Goal: Task Accomplishment & Management: Manage account settings

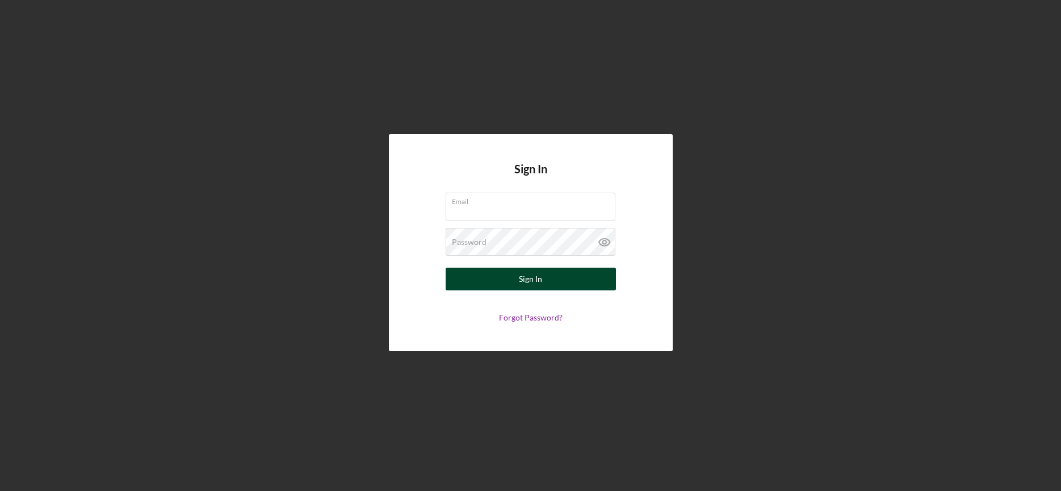
type input "gmurillo@medasf.org"
click at [494, 276] on button "Sign In" at bounding box center [531, 278] width 170 height 23
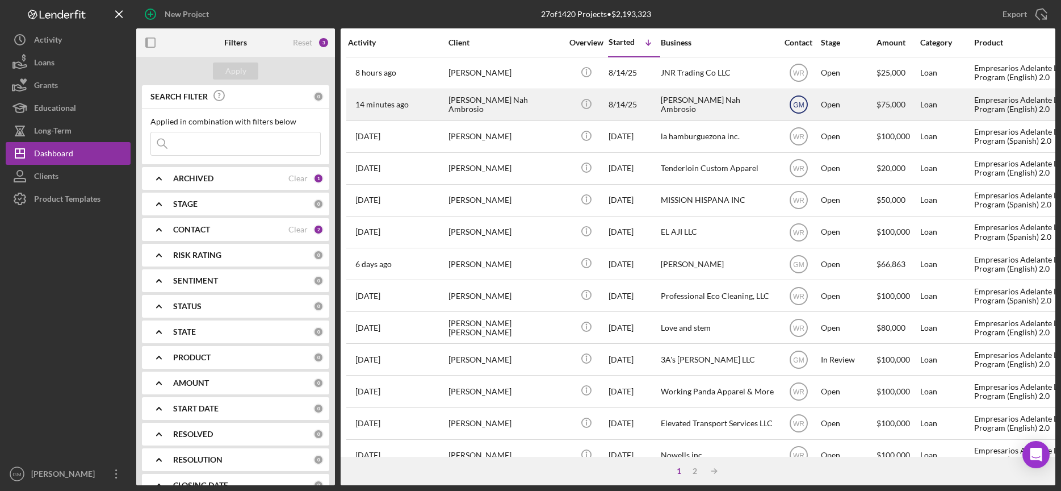
click at [799, 77] on text "GM" at bounding box center [798, 73] width 11 height 8
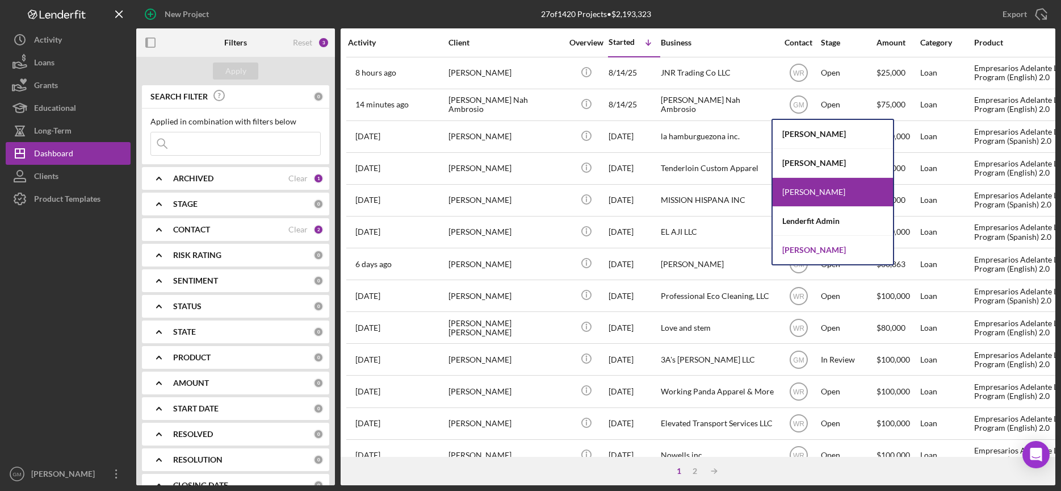
click at [835, 248] on div "Willan Rivera" at bounding box center [833, 250] width 120 height 28
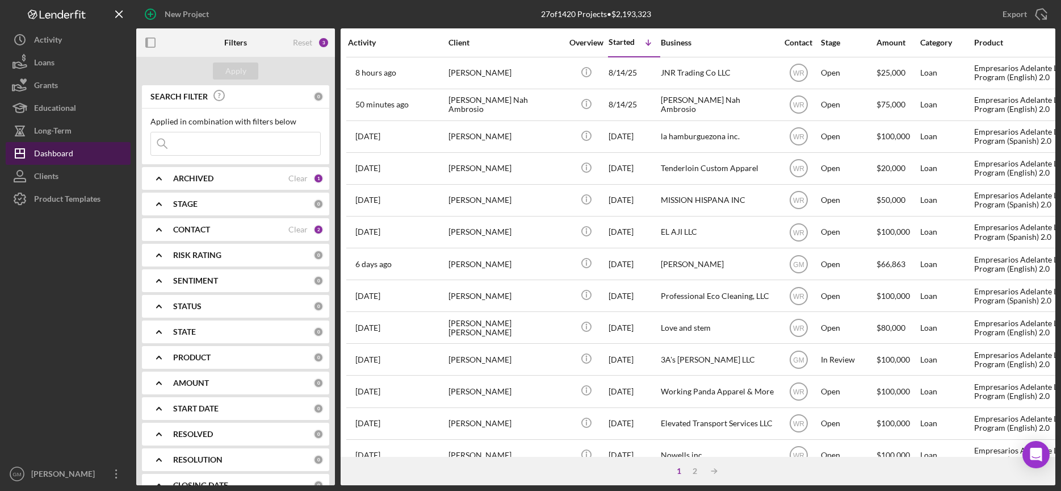
click at [65, 158] on div "Dashboard" at bounding box center [53, 155] width 39 height 26
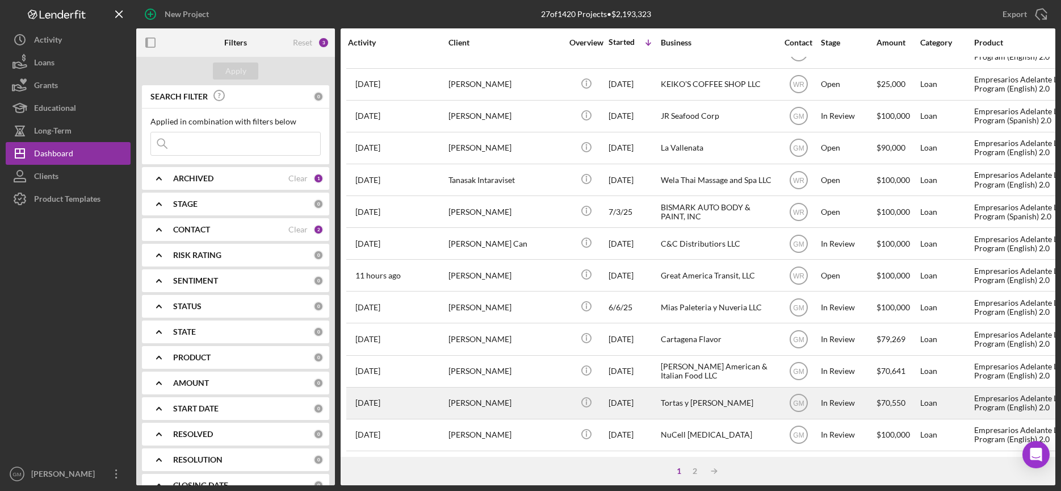
scroll to position [411, 0]
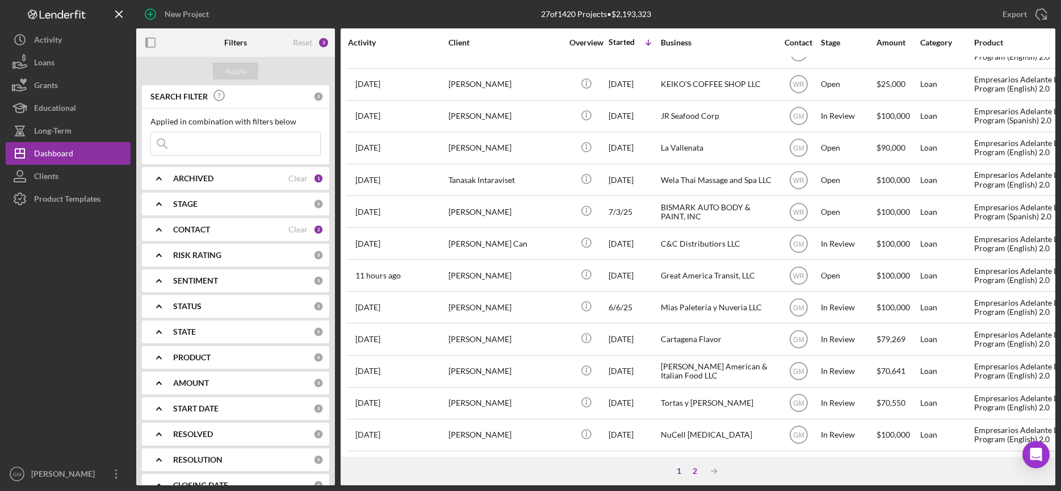
click at [694, 471] on div "2" at bounding box center [695, 470] width 16 height 9
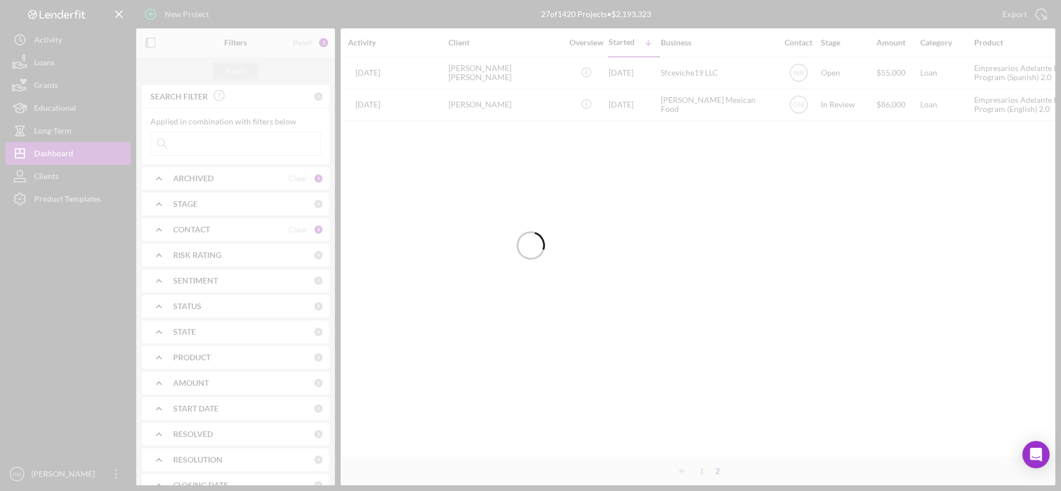
scroll to position [0, 0]
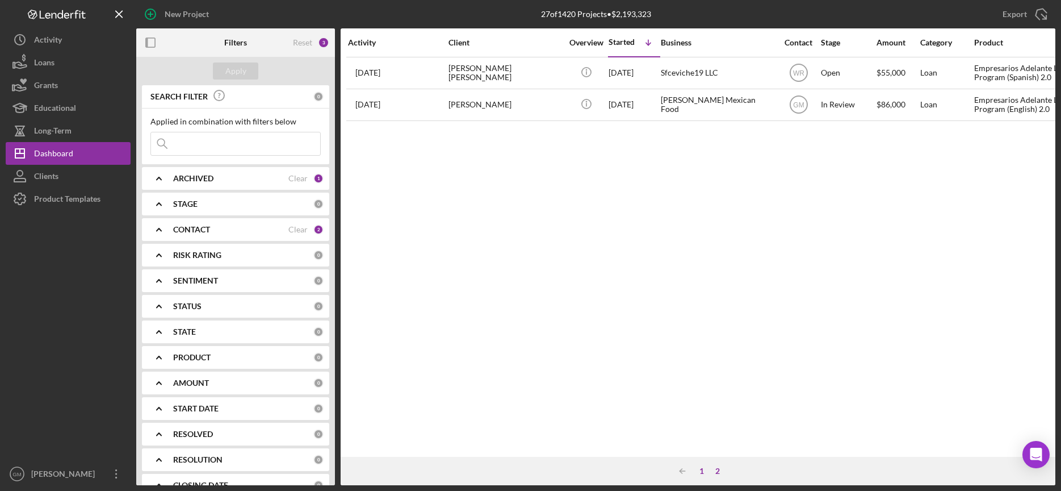
click at [697, 469] on div "1" at bounding box center [702, 470] width 16 height 9
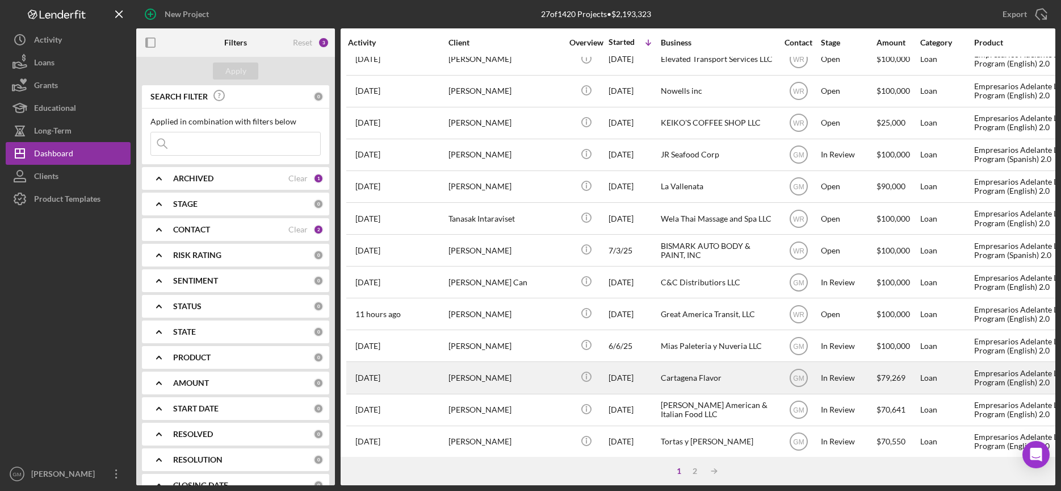
scroll to position [411, 0]
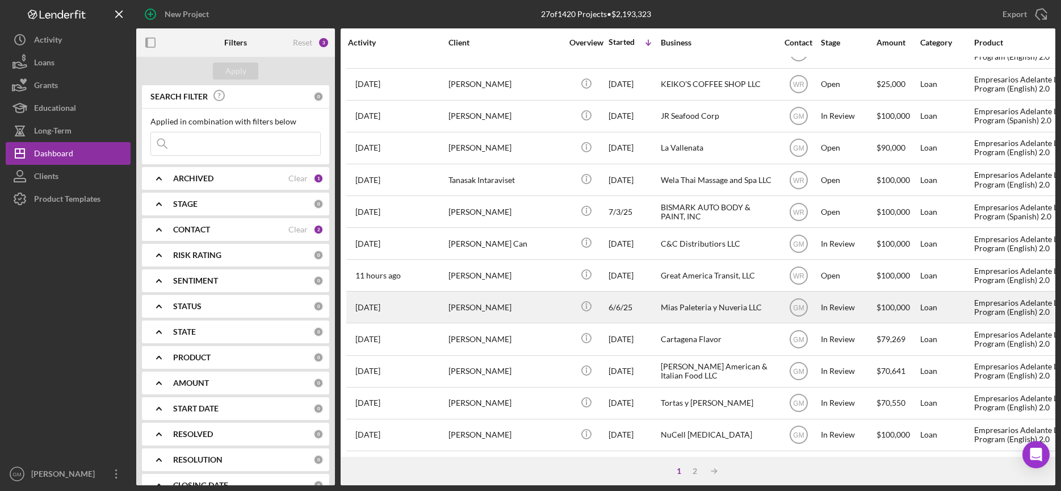
click at [548, 292] on div "Anselmo Perez Balbuena" at bounding box center [506, 307] width 114 height 30
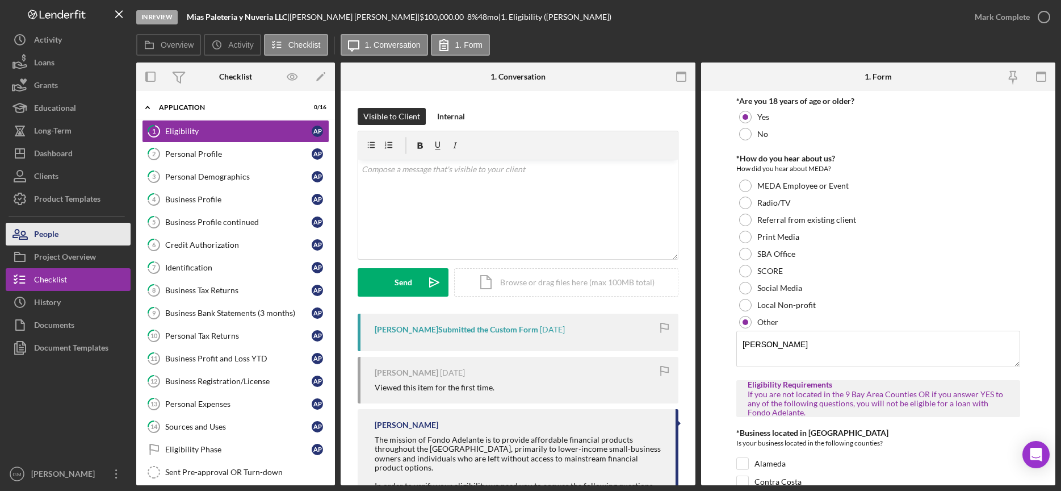
click at [74, 232] on button "People" at bounding box center [68, 234] width 125 height 23
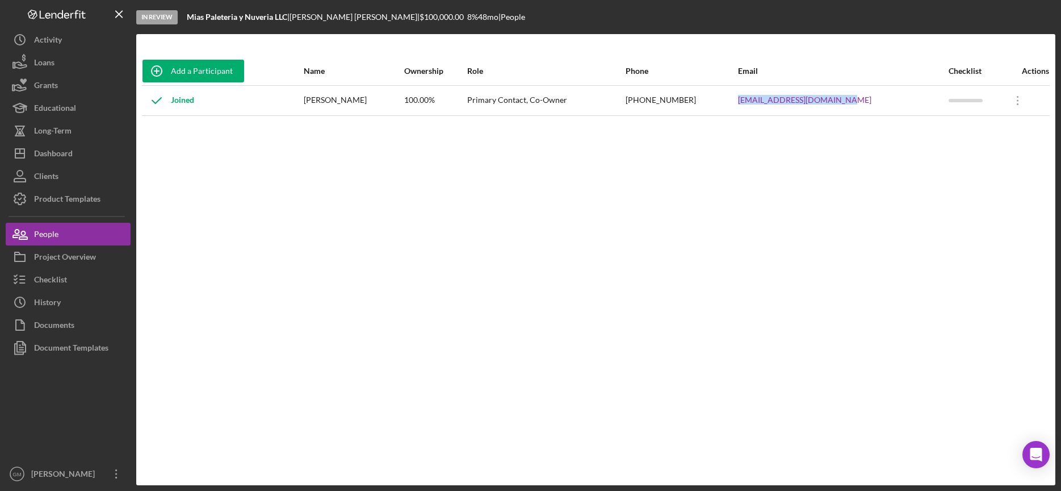
drag, startPoint x: 879, startPoint y: 100, endPoint x: 761, endPoint y: 104, distance: 118.1
click at [761, 104] on tr "Joined Anselmo Perez Balbuena 100.00% Primary Contact, Co-Owner (360) 773-8171 …" at bounding box center [596, 100] width 908 height 30
